Goal: Task Accomplishment & Management: Use online tool/utility

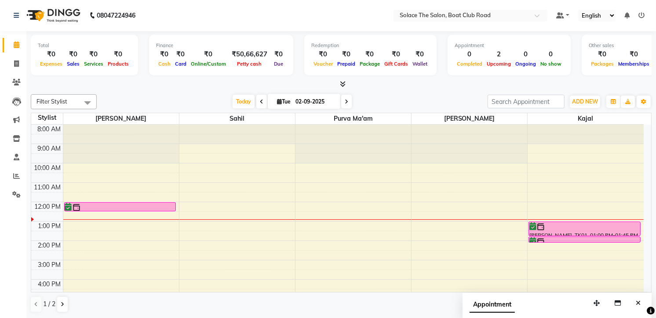
scroll to position [7, 0]
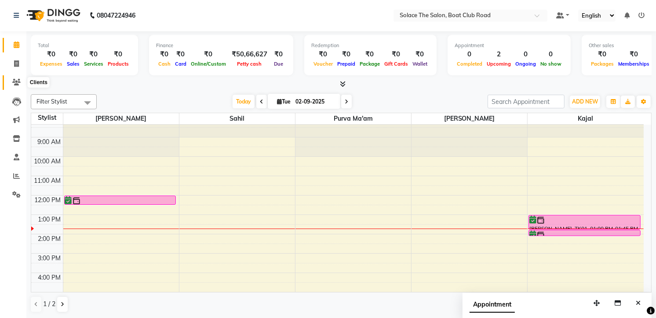
click at [18, 84] on icon at bounding box center [16, 82] width 8 height 7
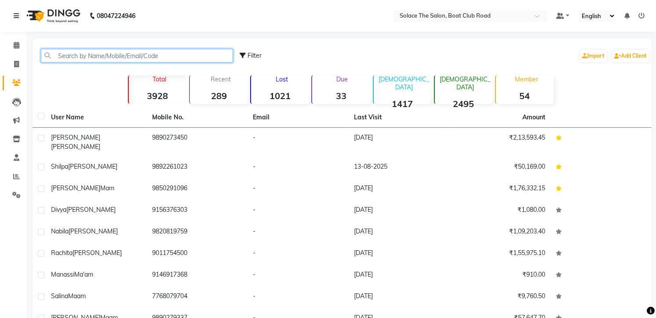
click at [100, 58] on input "text" at bounding box center [137, 56] width 192 height 14
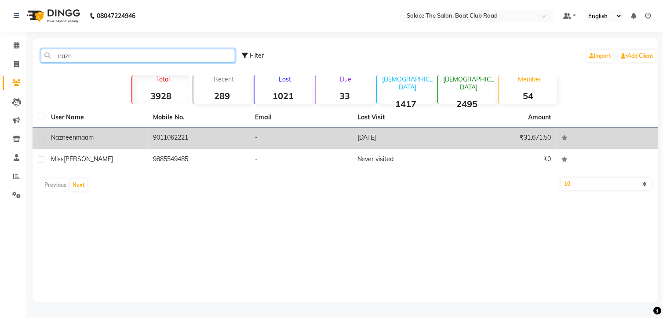
type input "nazn"
click at [119, 137] on div "Nazneen maam" at bounding box center [96, 137] width 91 height 9
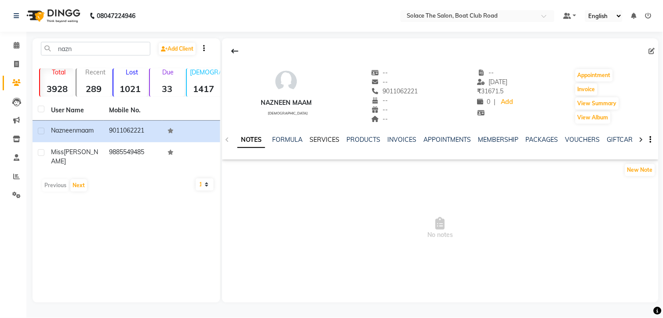
click at [331, 137] on link "SERVICES" at bounding box center [325, 139] width 30 height 8
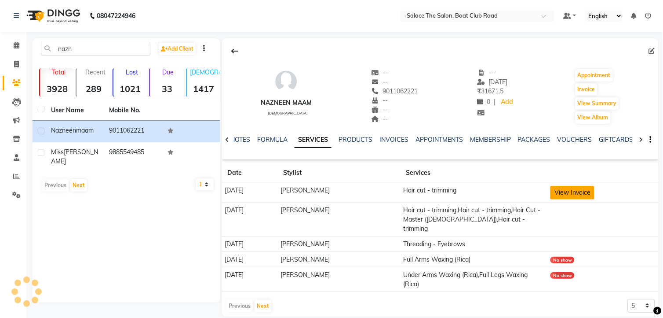
click at [561, 194] on button "View Invoice" at bounding box center [573, 193] width 44 height 14
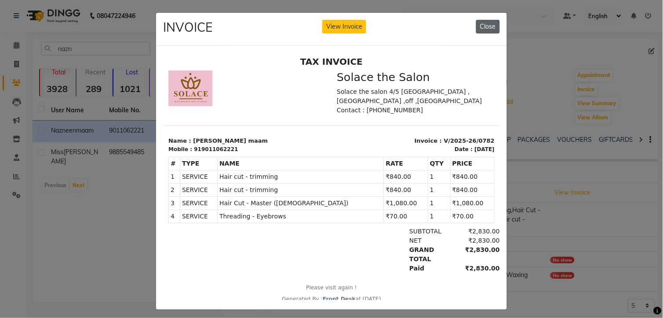
click at [482, 27] on button "Close" at bounding box center [488, 27] width 24 height 14
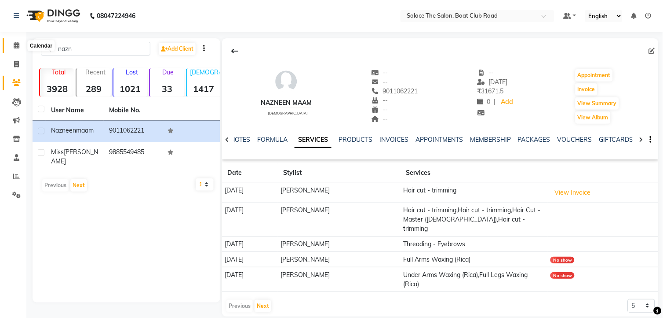
click at [11, 43] on span at bounding box center [16, 45] width 15 height 10
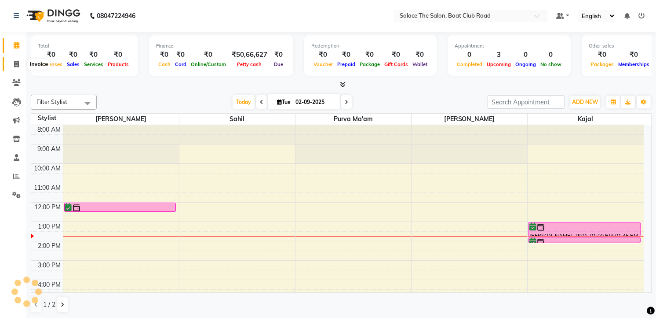
click at [15, 63] on icon at bounding box center [16, 64] width 5 height 7
select select "service"
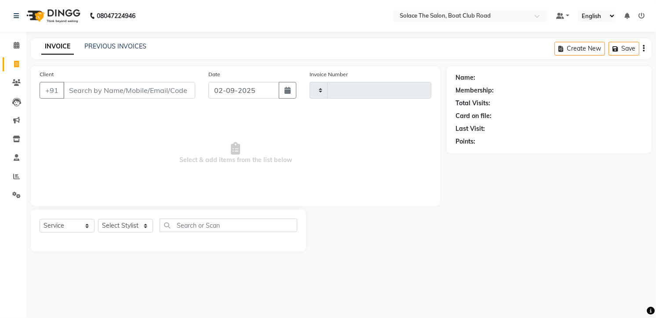
type input "1299"
select select "585"
click at [85, 90] on input "Client" at bounding box center [130, 90] width 134 height 17
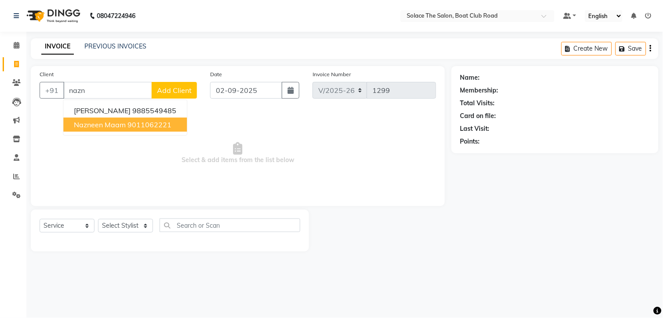
click at [124, 120] on span "Nazneen maam" at bounding box center [100, 124] width 52 height 9
type input "9011062221"
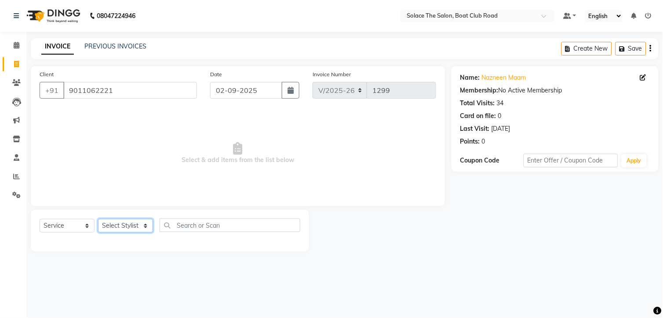
click at [137, 227] on select "Select Stylist [PERSON_NAME] [PERSON_NAME] [PERSON_NAME] Front Desk Kajal [PERS…" at bounding box center [125, 226] width 55 height 14
select select "9746"
click at [98, 219] on select "Select Stylist [PERSON_NAME] [PERSON_NAME] [PERSON_NAME] Front Desk Kajal [PERS…" at bounding box center [125, 226] width 55 height 14
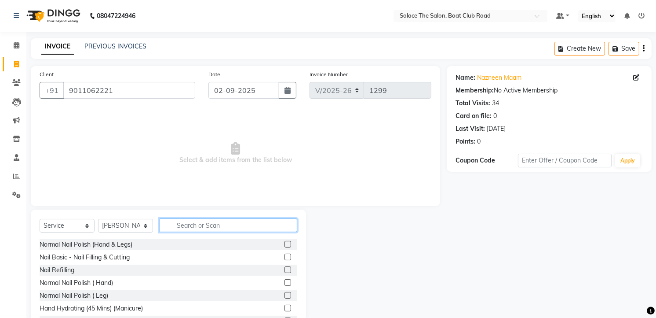
click at [214, 223] on input "text" at bounding box center [229, 225] width 138 height 14
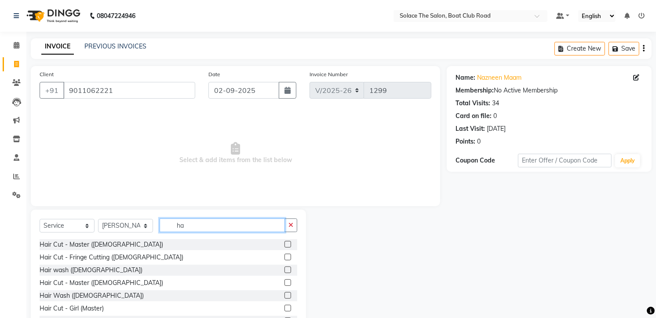
type input "h"
type input "t"
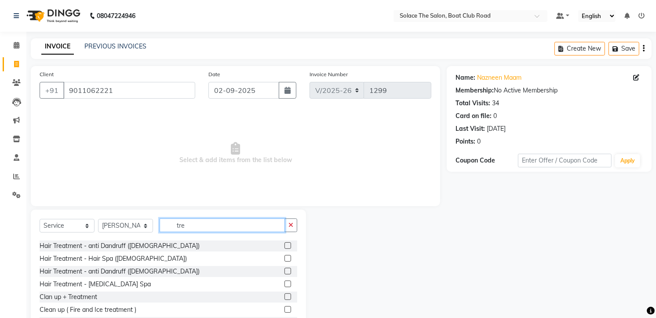
scroll to position [27, 0]
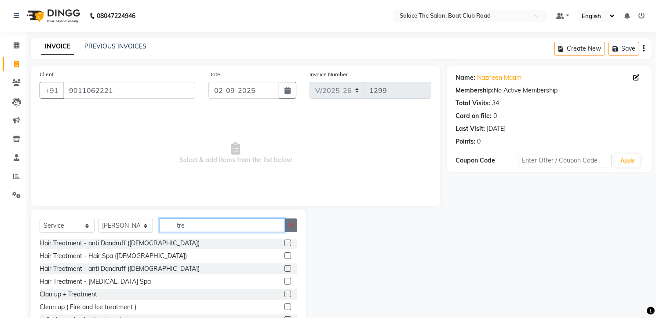
type input "tre"
click at [293, 224] on icon "button" at bounding box center [291, 225] width 5 height 6
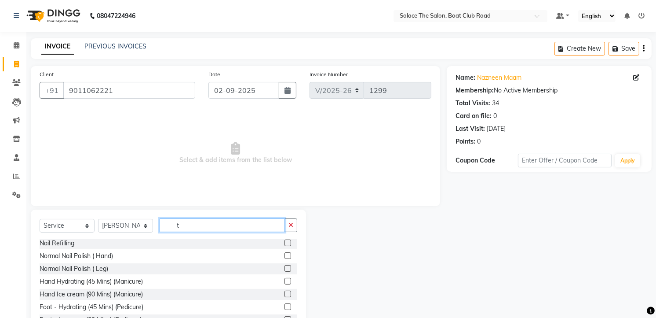
scroll to position [0, 0]
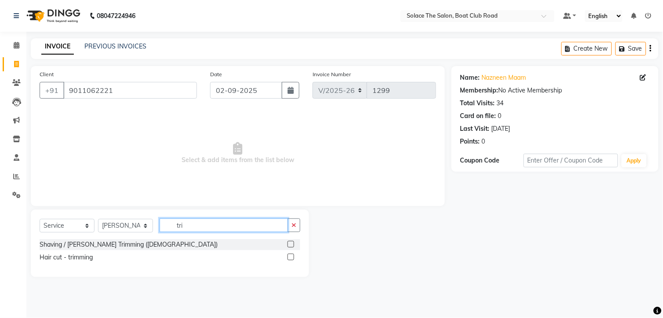
type input "tri"
click at [292, 254] on label at bounding box center [291, 256] width 7 height 7
click at [292, 254] on input "checkbox" at bounding box center [291, 257] width 6 height 6
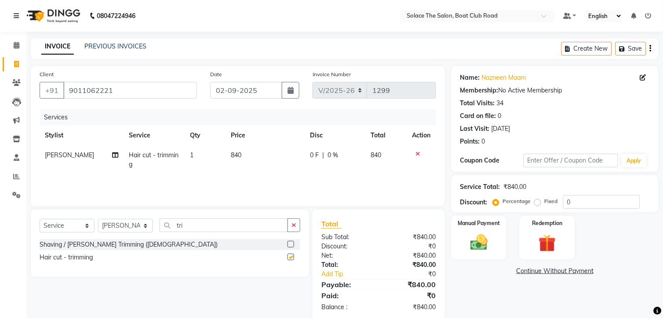
checkbox input "false"
click at [482, 236] on img at bounding box center [474, 242] width 29 height 20
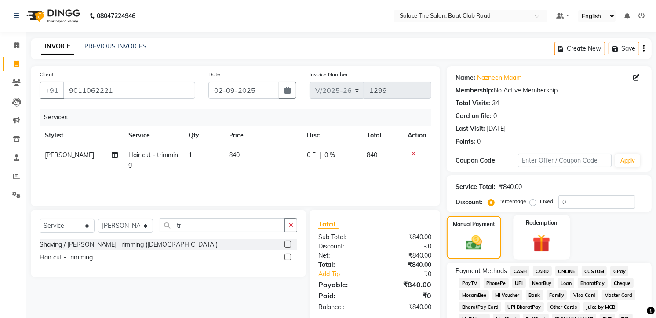
scroll to position [195, 0]
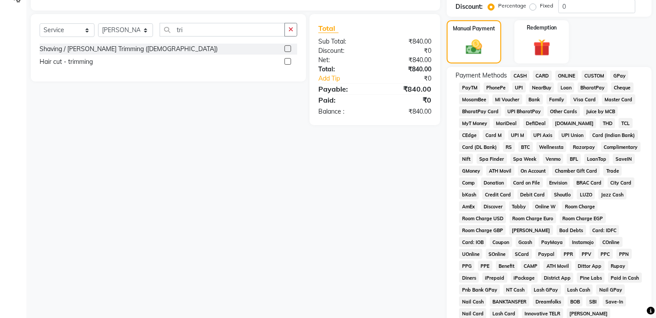
click at [518, 72] on span "CASH" at bounding box center [520, 75] width 19 height 10
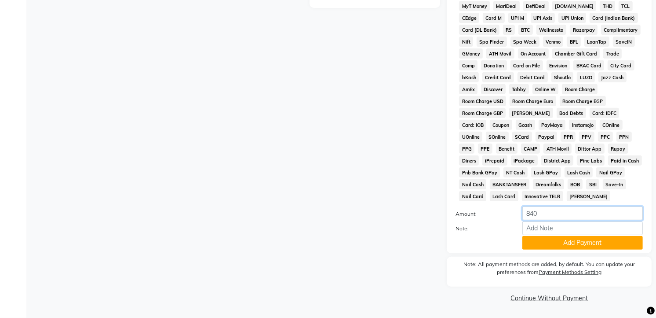
click at [553, 214] on input "840" at bounding box center [583, 213] width 121 height 14
type input "850"
click at [568, 244] on button "Add Payment" at bounding box center [583, 243] width 121 height 14
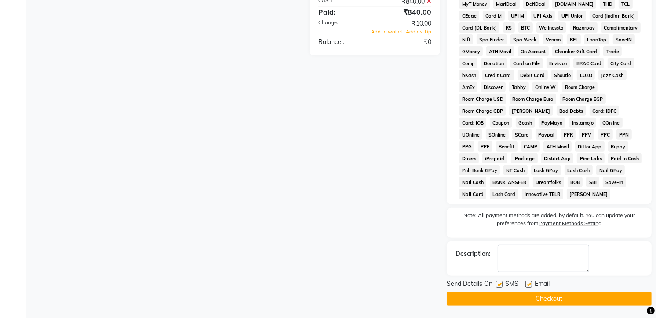
scroll to position [217, 0]
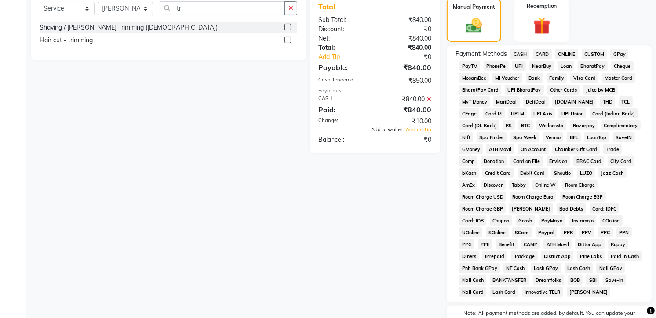
click at [395, 129] on span "Add to wallet" at bounding box center [386, 129] width 31 height 6
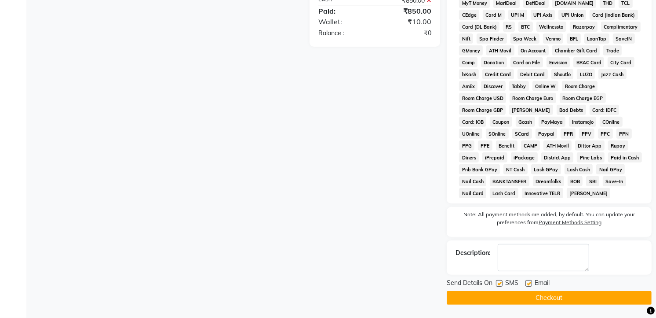
click at [559, 300] on button "Checkout" at bounding box center [549, 298] width 205 height 14
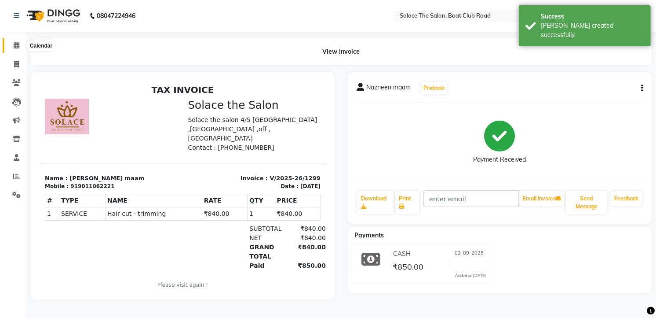
click at [14, 45] on icon at bounding box center [17, 45] width 6 height 7
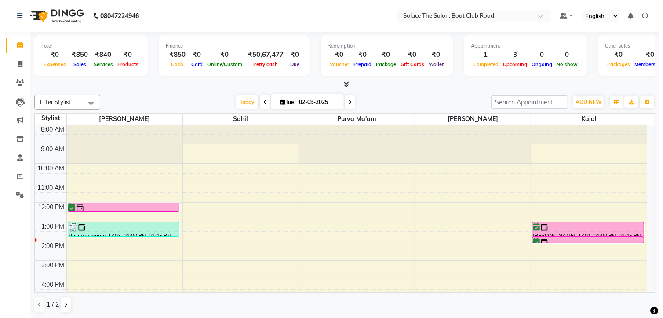
scroll to position [0, 0]
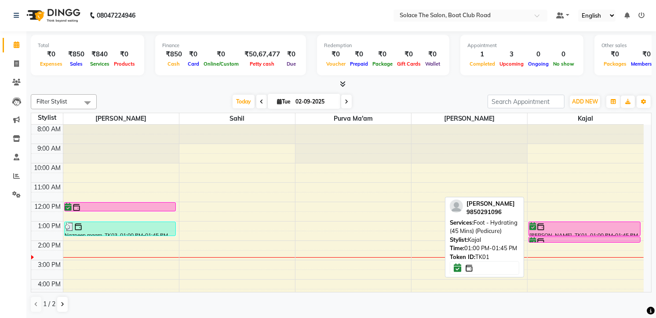
click at [568, 229] on div at bounding box center [585, 226] width 110 height 9
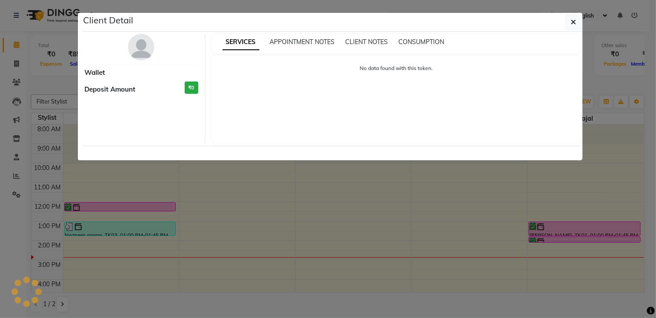
select select "6"
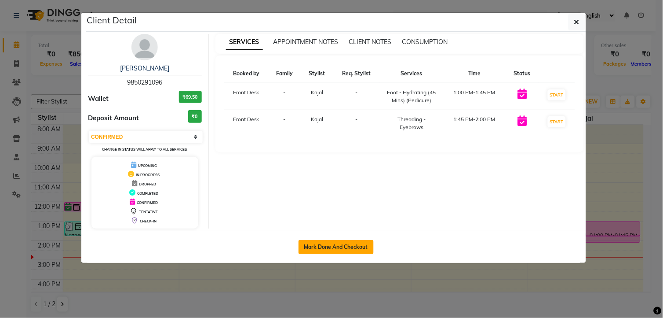
click at [312, 249] on button "Mark Done And Checkout" at bounding box center [336, 247] width 75 height 14
select select "service"
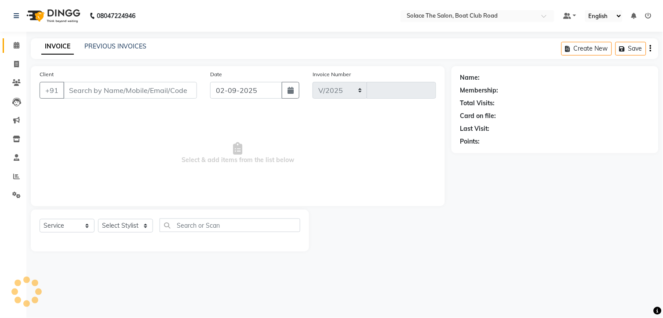
select select "585"
type input "1300"
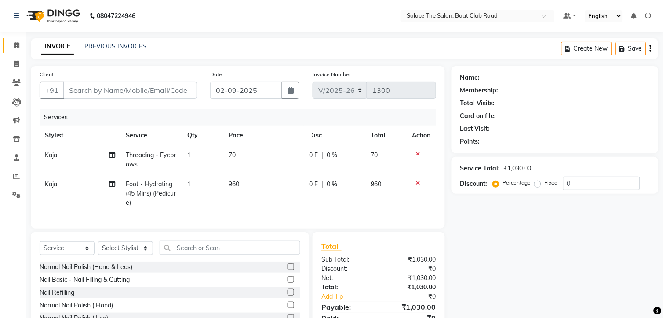
type input "9850291096"
select select "23757"
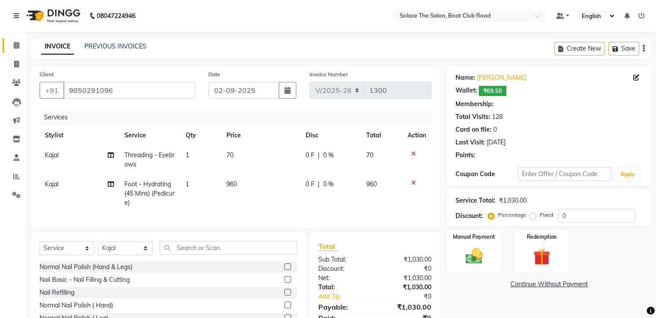
select select "1: Object"
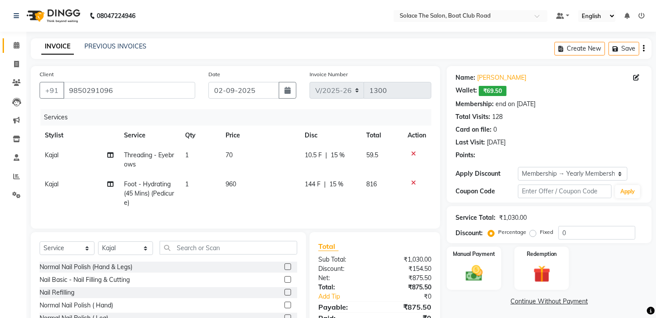
type input "15"
click at [172, 195] on span "Foot - Hydrating (45 Mins) (Pedicure)" at bounding box center [149, 193] width 50 height 26
select select "23757"
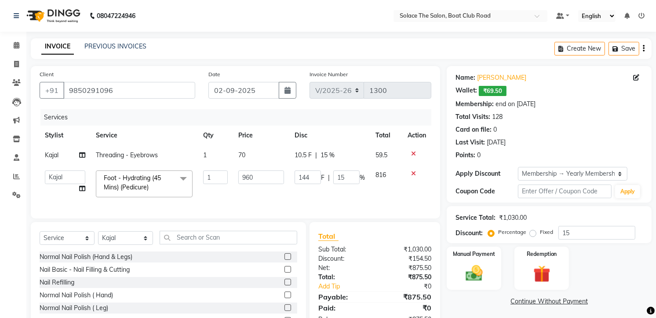
click at [161, 186] on span "Foot - Hydrating (45 Mins) (Pedicure) x" at bounding box center [140, 182] width 77 height 19
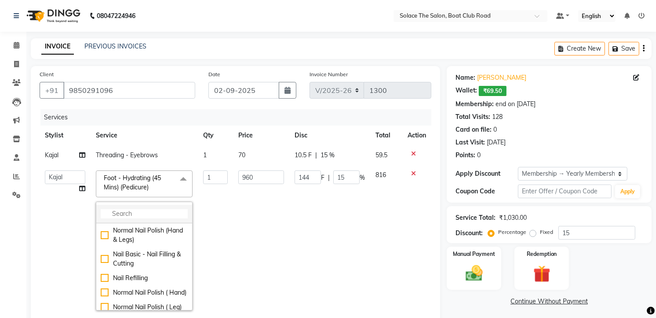
click at [121, 207] on li at bounding box center [144, 214] width 96 height 18
click at [119, 211] on input "multiselect-search" at bounding box center [144, 213] width 87 height 9
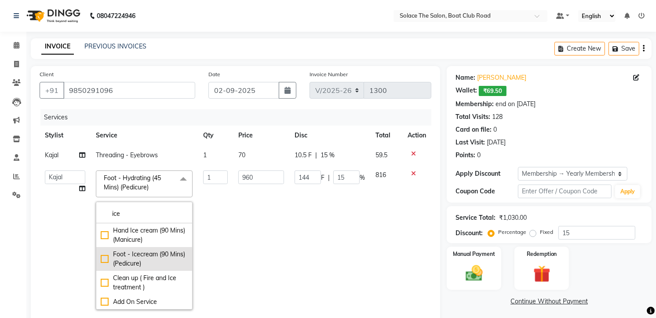
type input "ice"
click at [137, 263] on div "Foot - Icecream (90 Mins) (Pedicure)" at bounding box center [144, 258] width 87 height 18
checkbox input "true"
type input "1600"
type input "240"
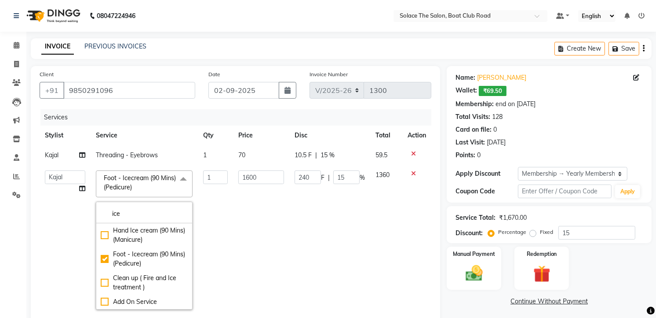
click at [252, 229] on td "1600" at bounding box center [261, 240] width 56 height 150
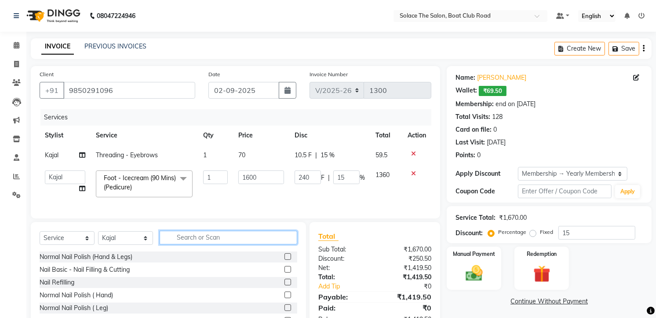
click at [173, 243] on input "text" at bounding box center [229, 237] width 138 height 14
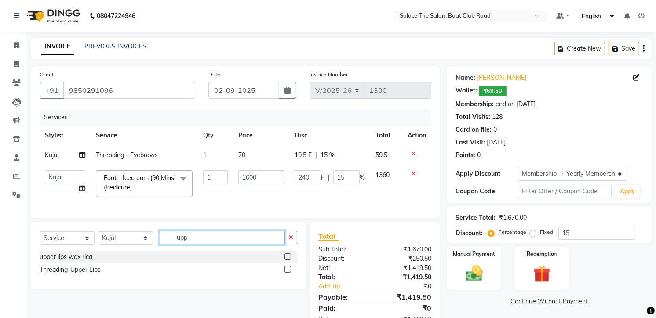
type input "upp"
click at [287, 272] on label at bounding box center [288, 269] width 7 height 7
click at [287, 272] on input "checkbox" at bounding box center [288, 270] width 6 height 6
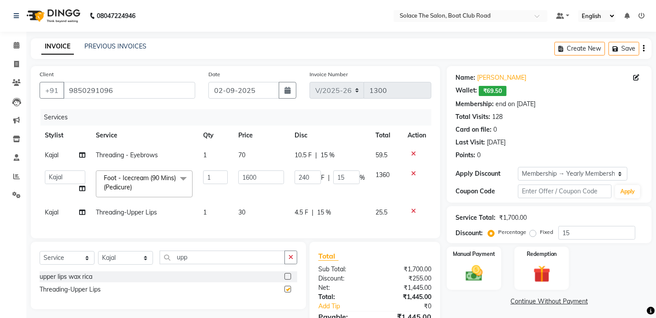
checkbox input "false"
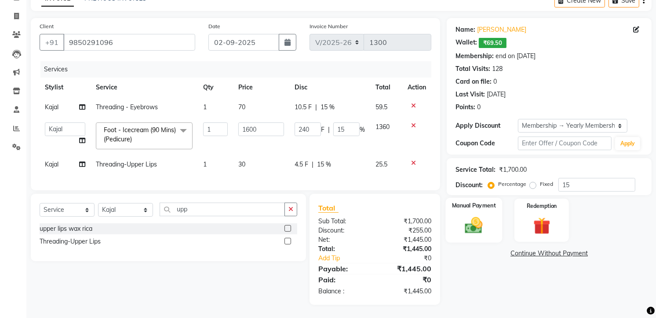
click at [480, 219] on img at bounding box center [474, 225] width 29 height 20
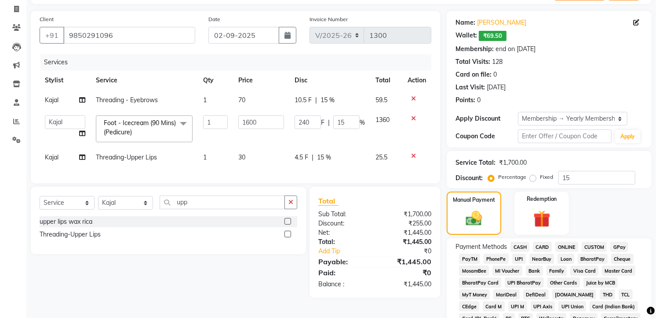
click at [619, 244] on span "GPay" at bounding box center [620, 246] width 18 height 10
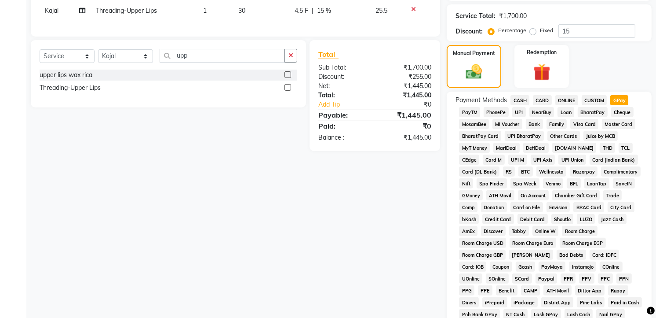
scroll to position [345, 0]
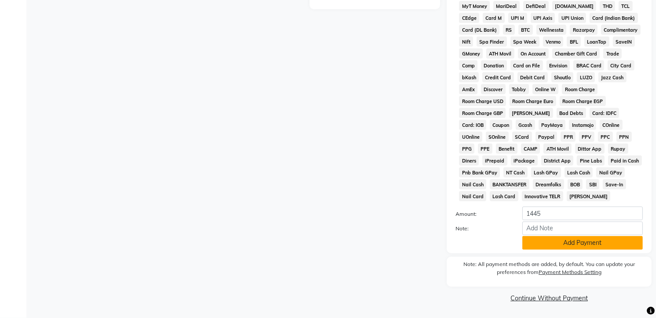
click at [556, 240] on button "Add Payment" at bounding box center [583, 243] width 121 height 14
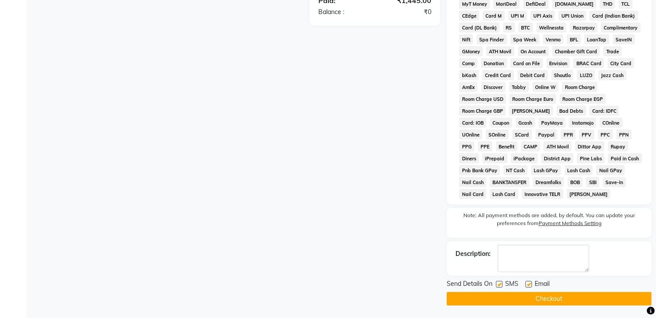
click at [537, 298] on button "Checkout" at bounding box center [549, 299] width 205 height 14
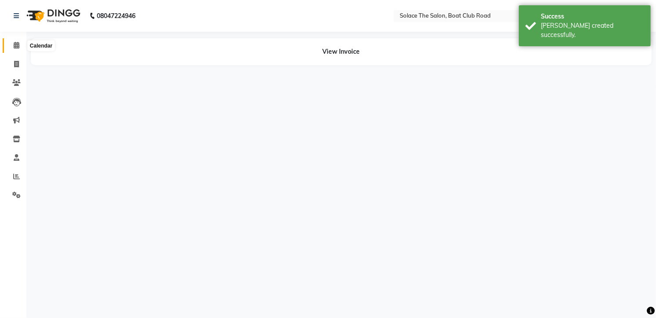
click at [11, 44] on span at bounding box center [16, 45] width 15 height 10
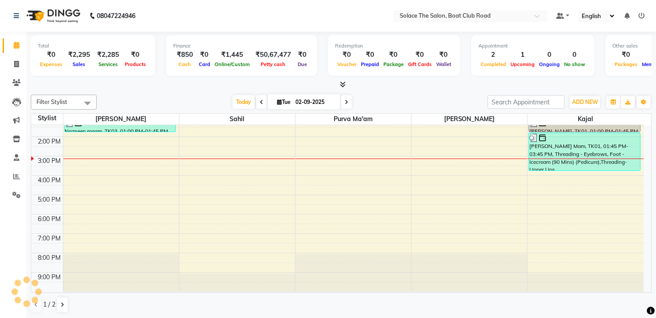
scroll to position [0, 0]
